Goal: Information Seeking & Learning: Learn about a topic

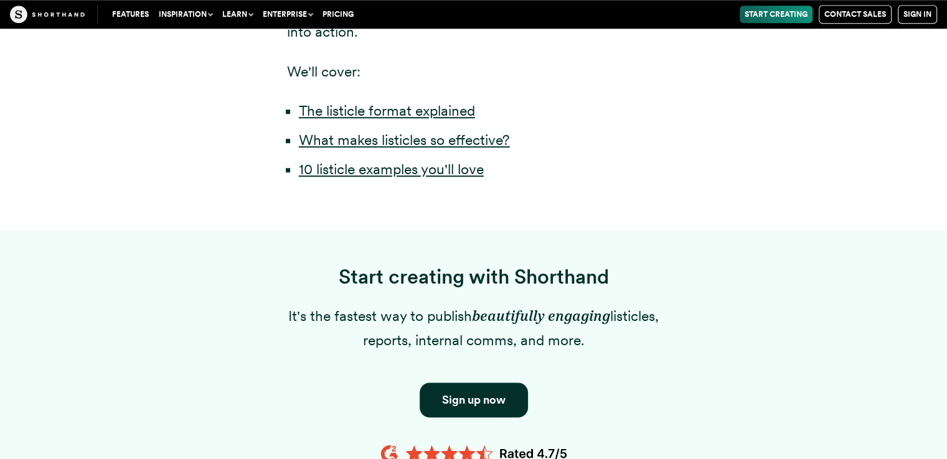
scroll to position [1058, 0]
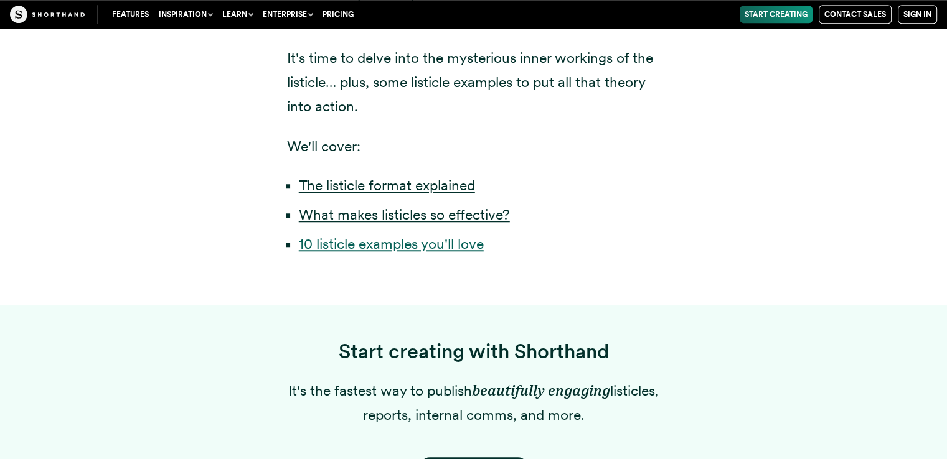
click at [431, 253] on link "10 listicle examples you'll love" at bounding box center [391, 243] width 185 height 17
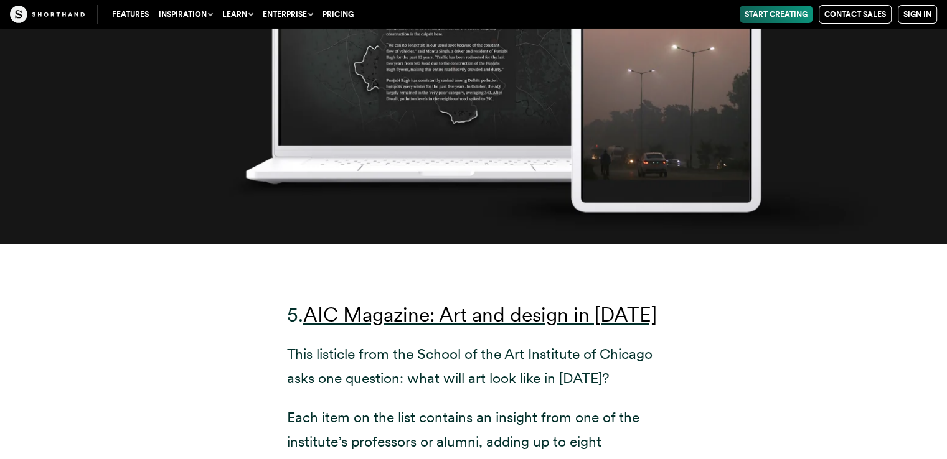
scroll to position [9407, 0]
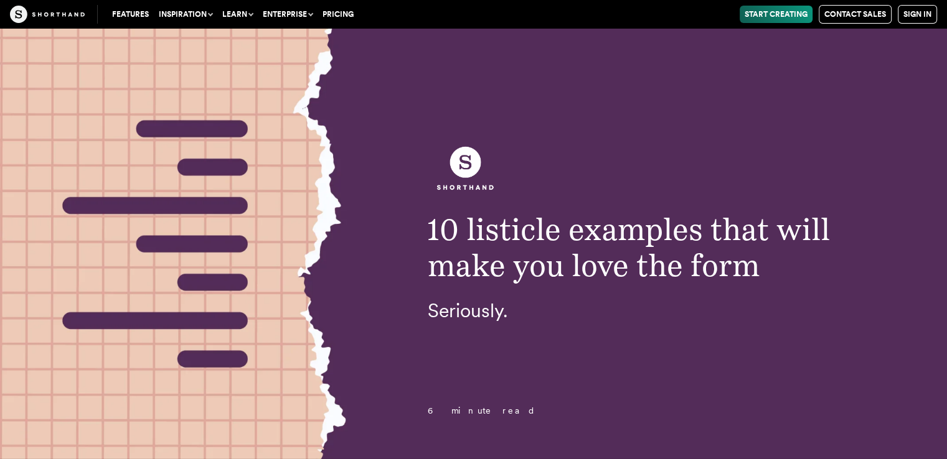
click at [466, 194] on img at bounding box center [465, 168] width 75 height 59
click at [477, 174] on img at bounding box center [465, 168] width 75 height 59
click at [476, 207] on div "10 listicle examples that will make you love the form Seriously." at bounding box center [650, 230] width 494 height 183
click at [472, 214] on span "10 listicle examples that will make you love the form" at bounding box center [629, 247] width 402 height 73
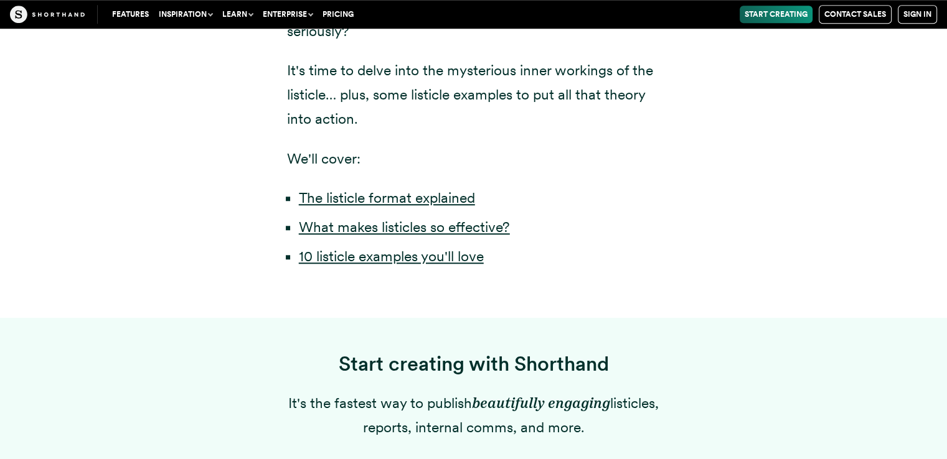
scroll to position [1058, 0]
